Goal: Task Accomplishment & Management: Manage account settings

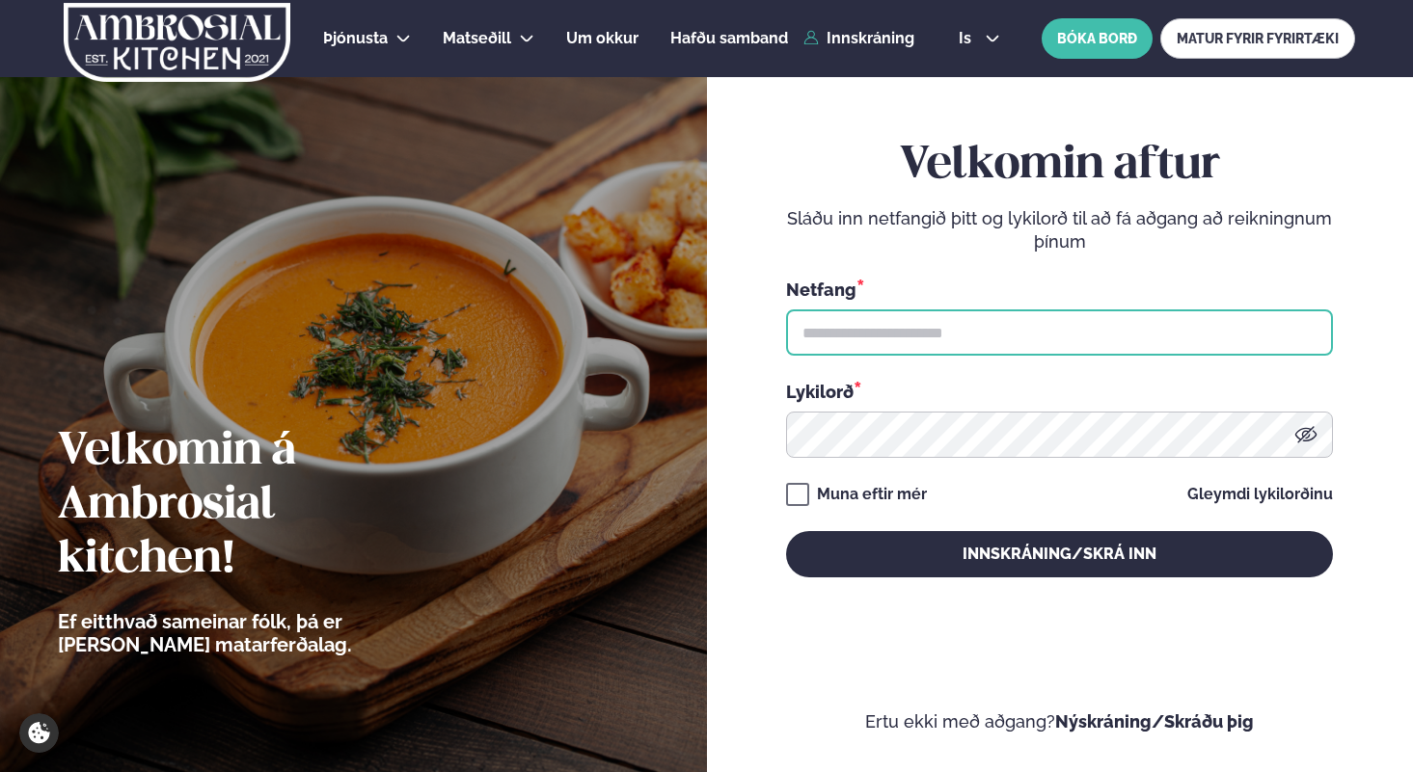
click at [972, 329] on input "text" at bounding box center [1059, 333] width 547 height 46
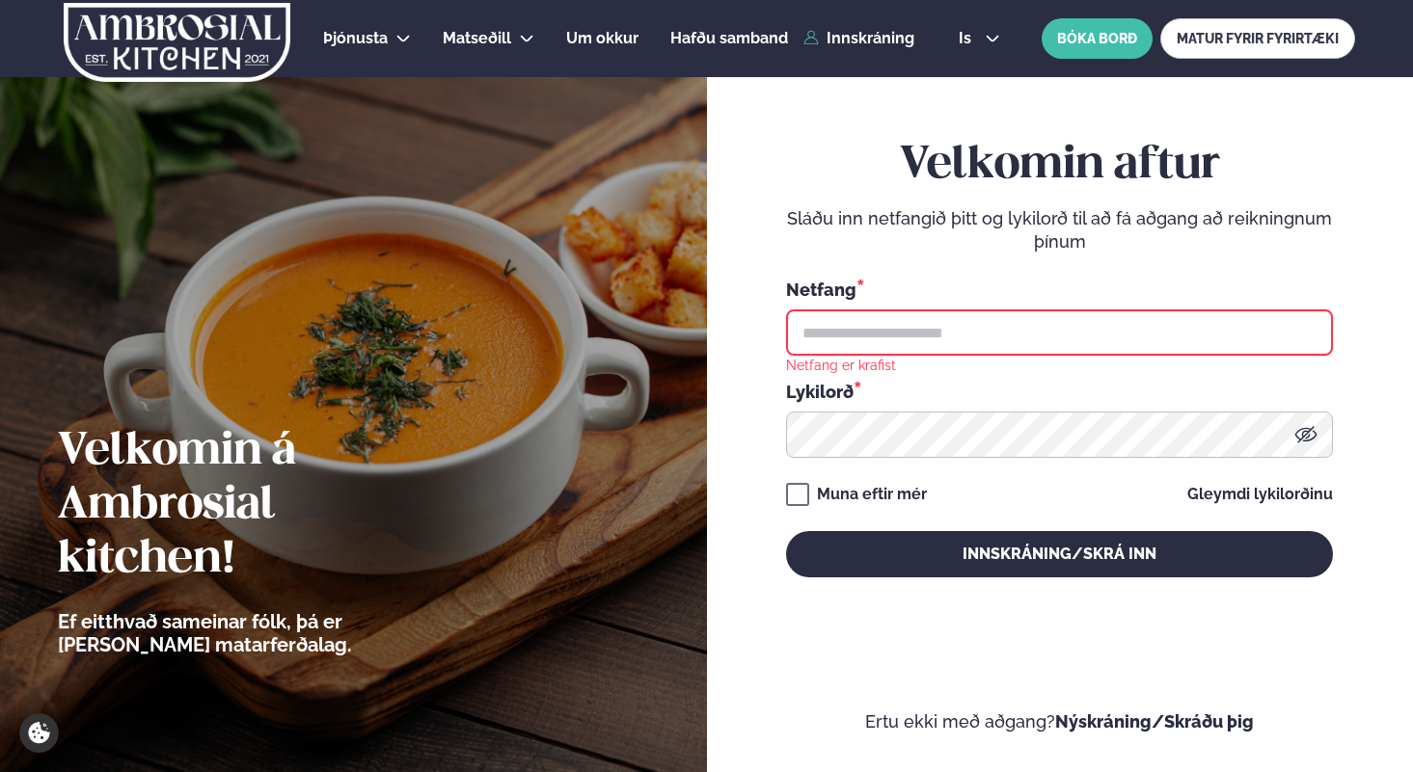
type input "**********"
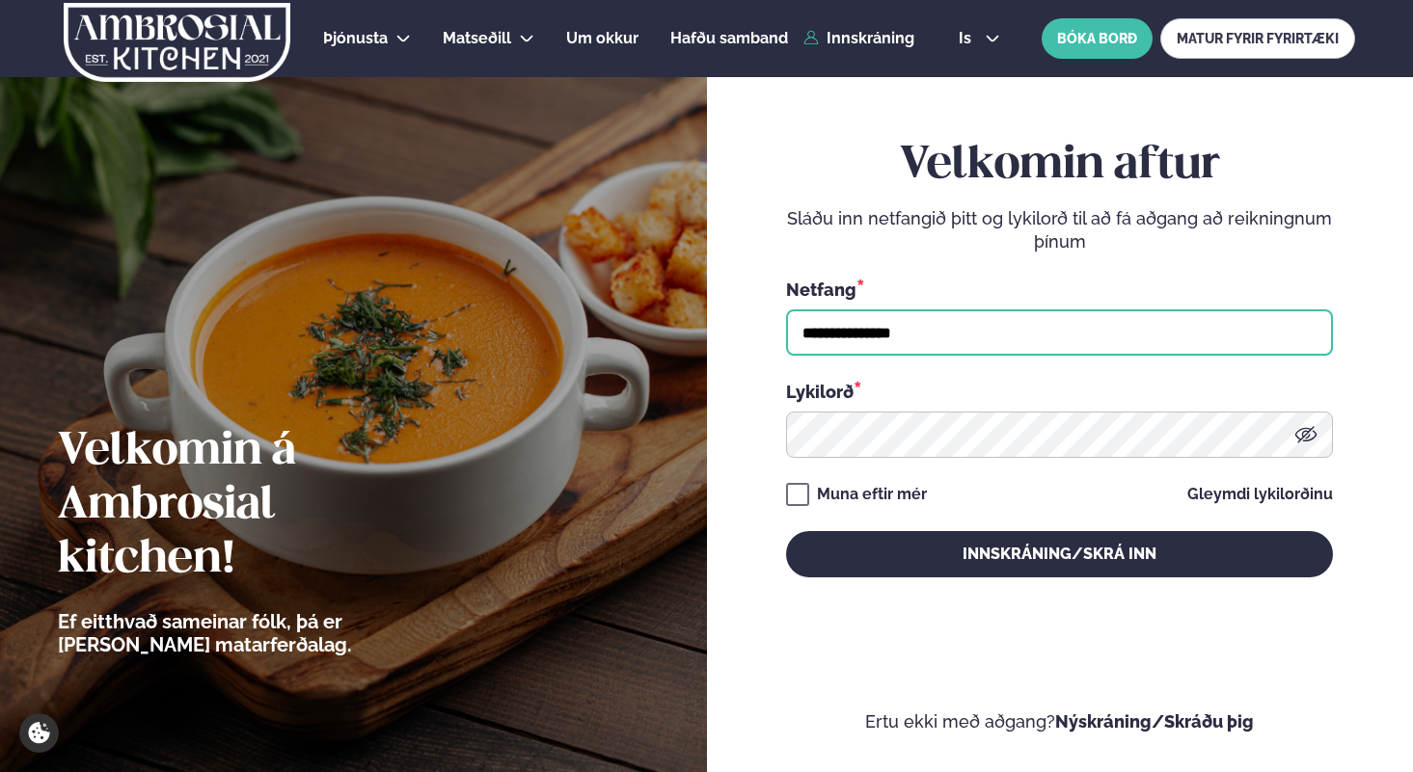
click at [786, 531] on button "Innskráning/Skrá inn" at bounding box center [1059, 554] width 547 height 46
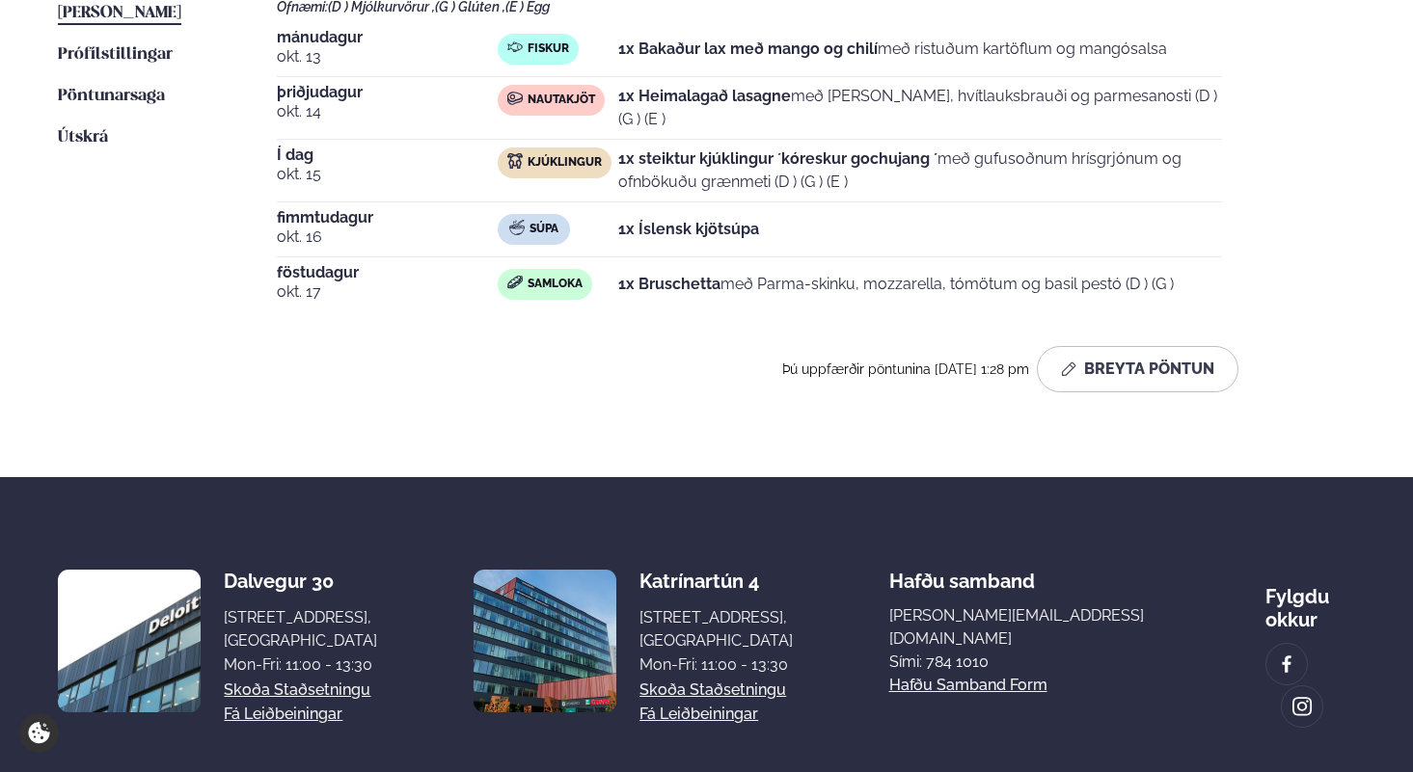
scroll to position [661, 0]
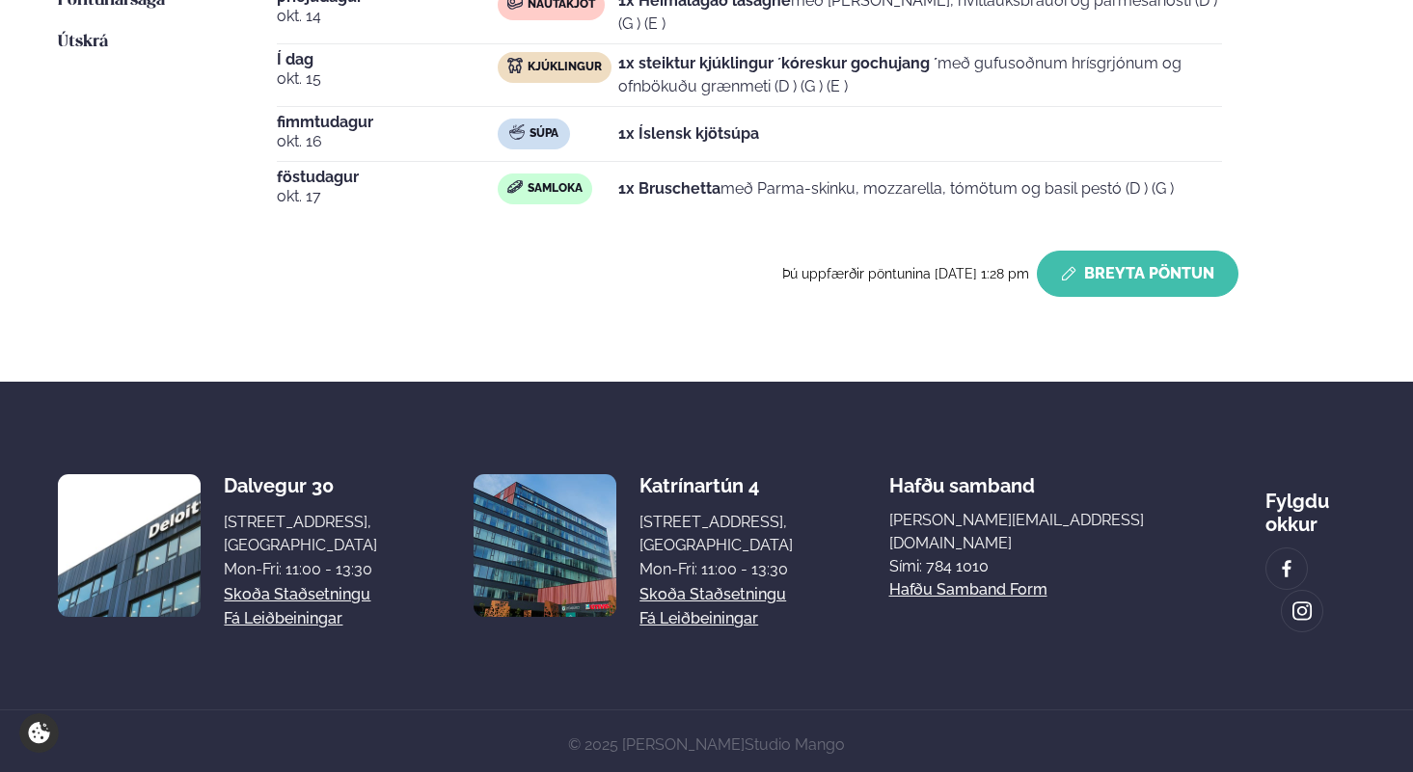
click at [1123, 295] on button "Breyta Pöntun" at bounding box center [1138, 274] width 202 height 46
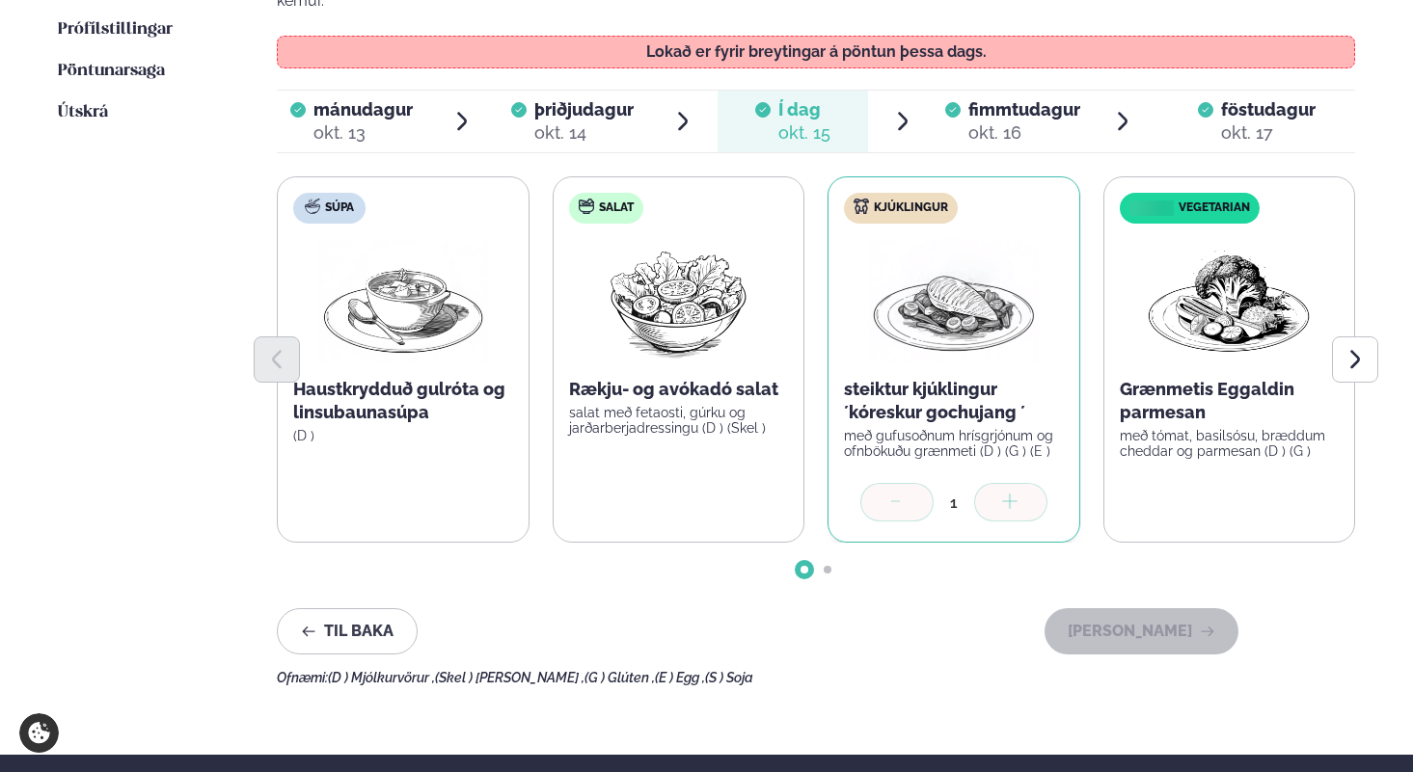
scroll to position [590, 0]
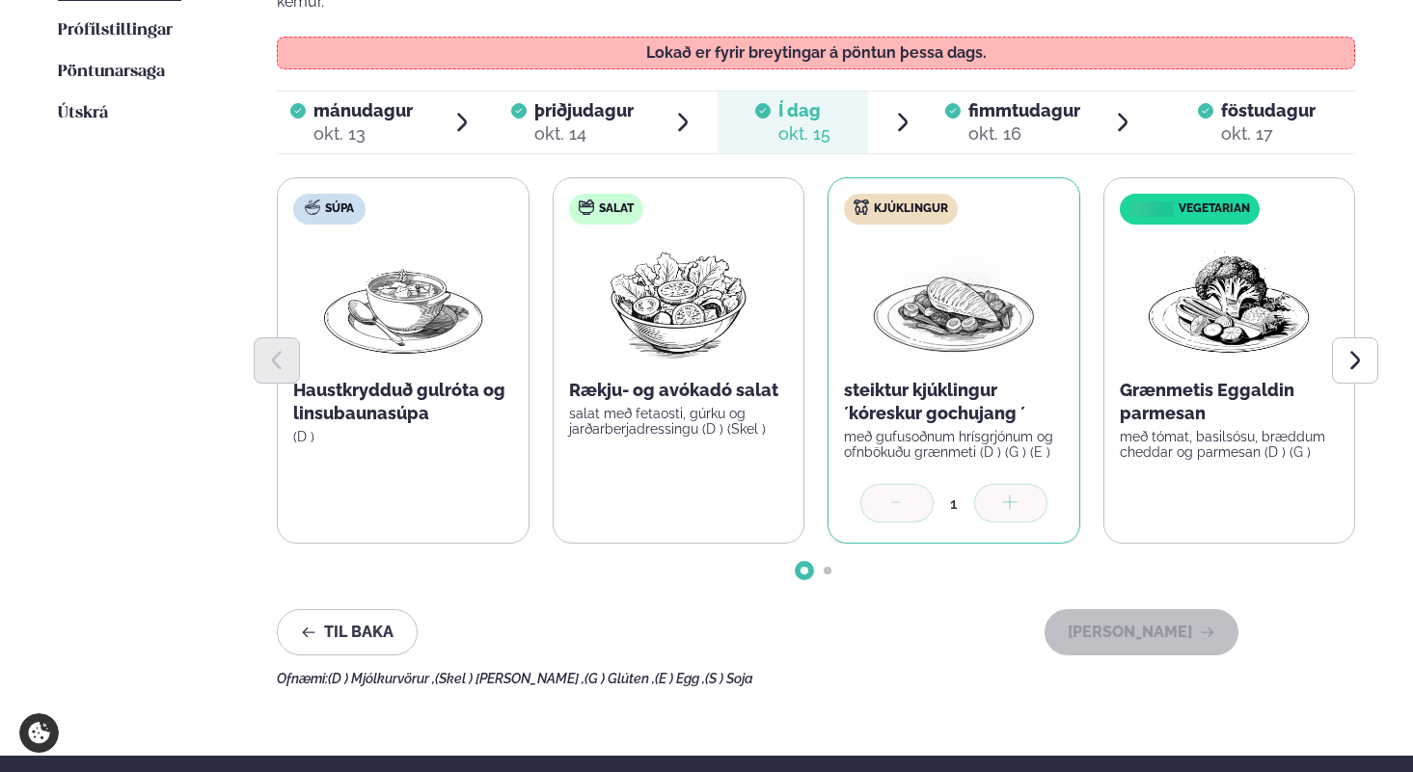
click at [1028, 122] on div "okt. 16" at bounding box center [1024, 133] width 112 height 23
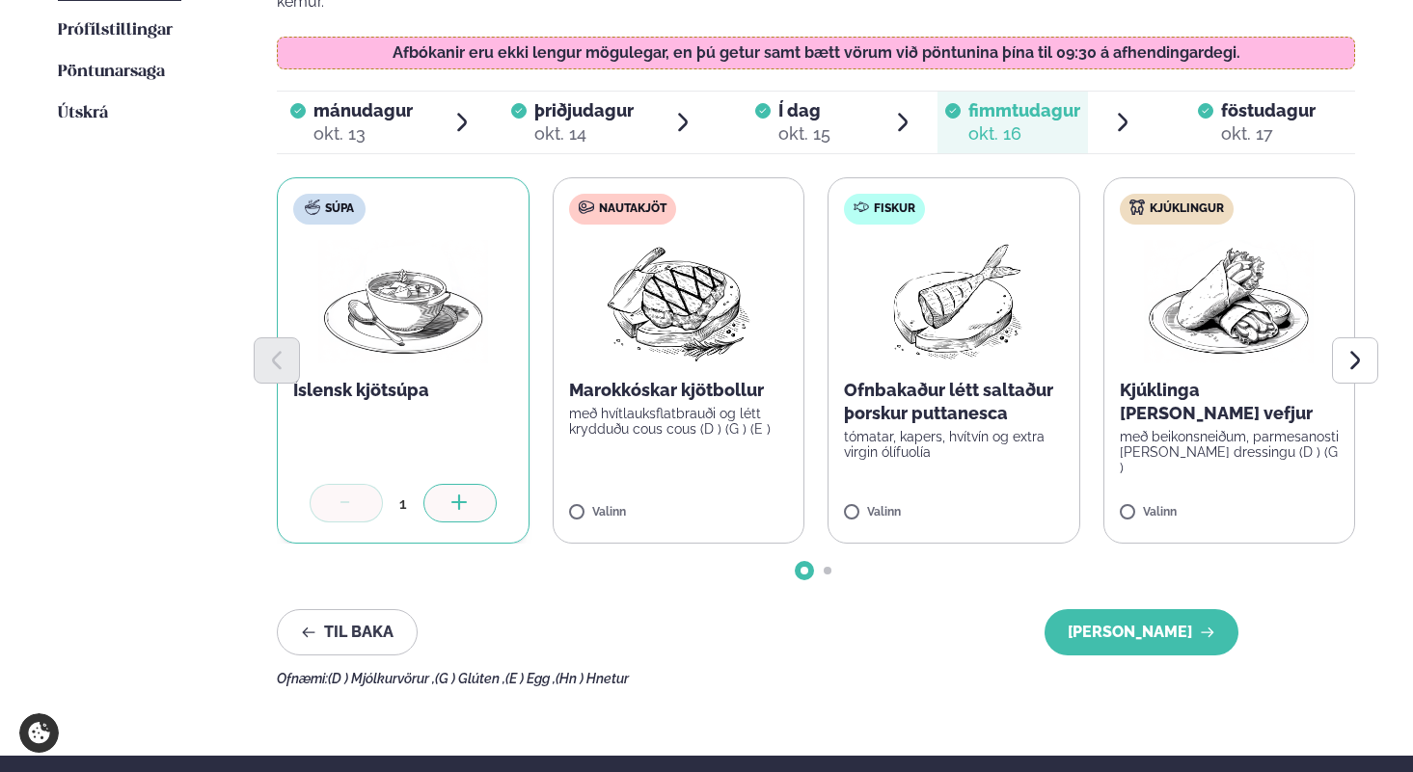
click at [329, 493] on div at bounding box center [346, 503] width 73 height 39
click at [442, 484] on div at bounding box center [459, 503] width 73 height 39
click at [348, 495] on icon at bounding box center [346, 504] width 19 height 19
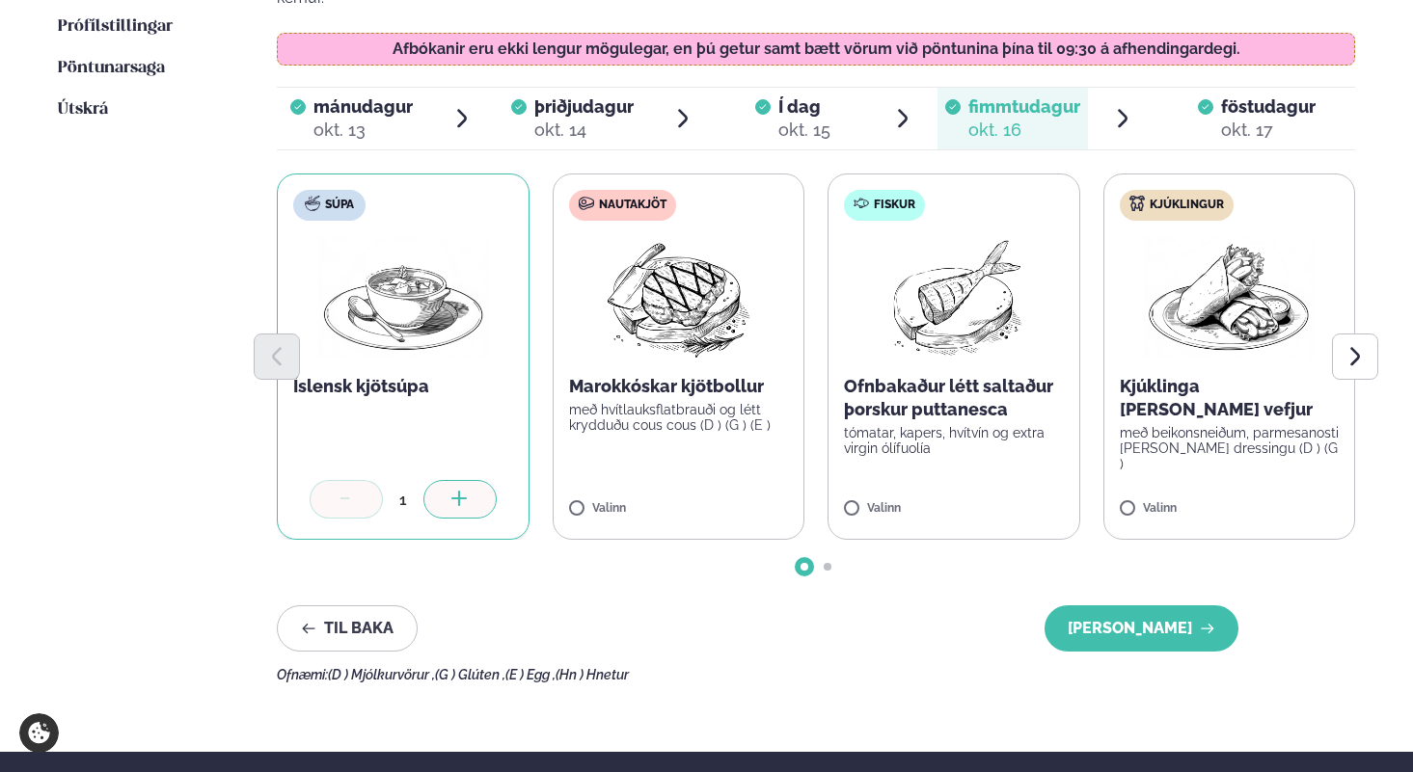
scroll to position [566, 0]
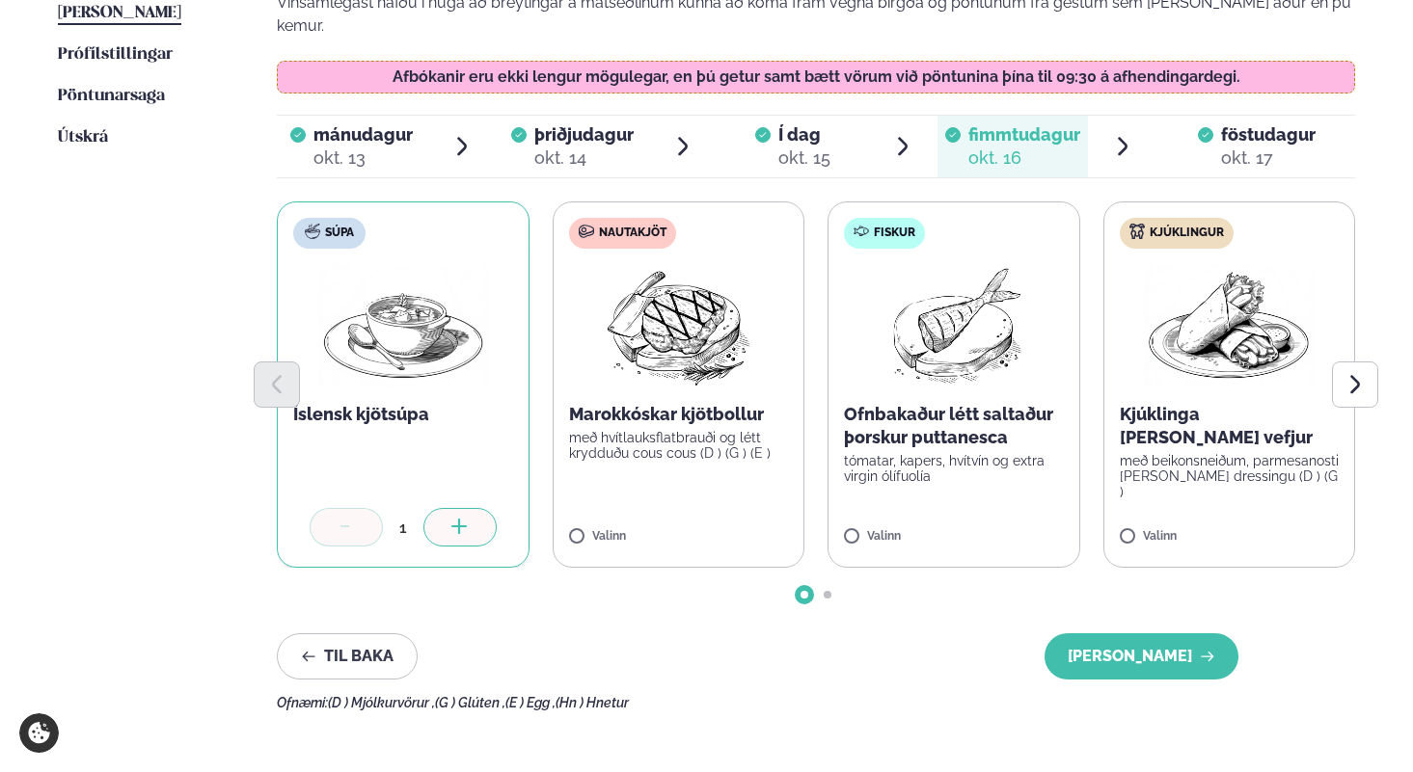
click at [1238, 123] on div "föstudagur fös." at bounding box center [1268, 134] width 94 height 23
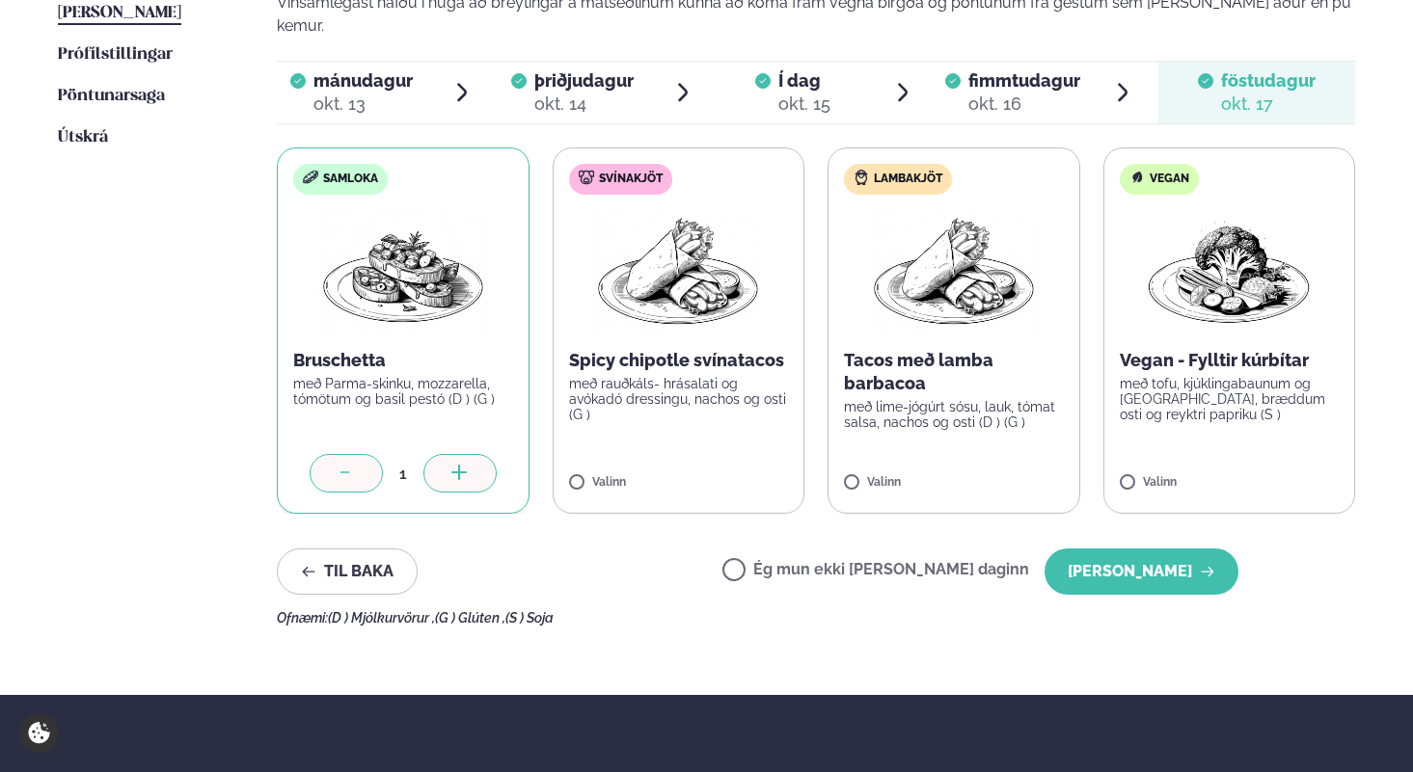
click at [801, 562] on label "Ég mun ekki [PERSON_NAME] daginn" at bounding box center [875, 572] width 307 height 20
click at [1122, 549] on button "[PERSON_NAME]" at bounding box center [1141, 572] width 194 height 46
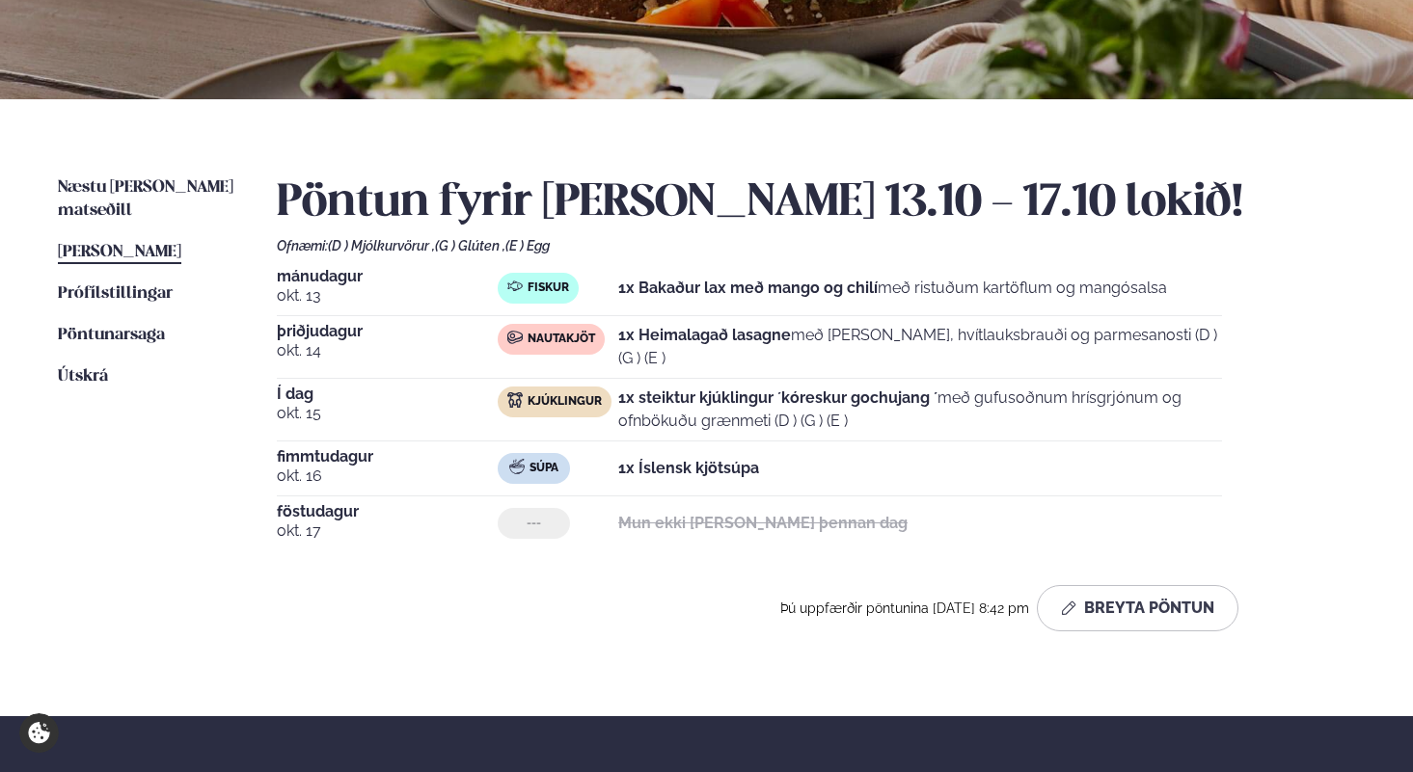
scroll to position [321, 0]
